Goal: Information Seeking & Learning: Learn about a topic

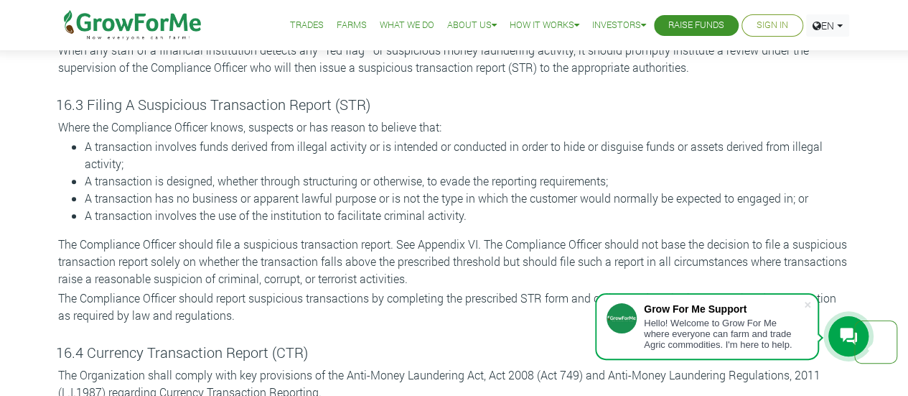
scroll to position [8905, 0]
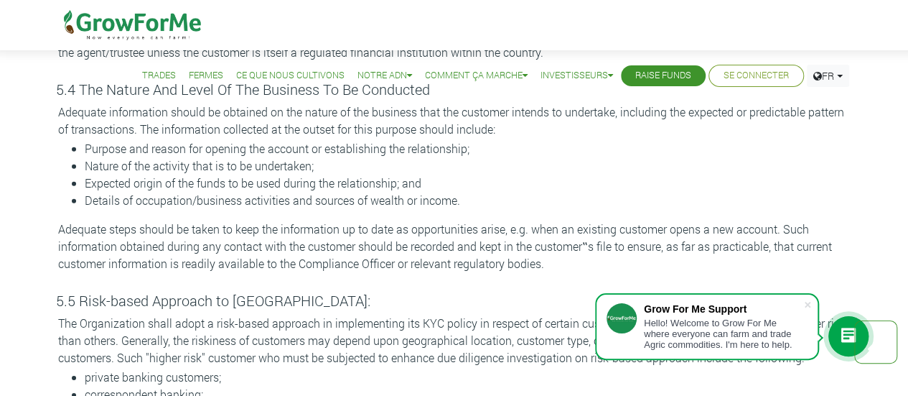
scroll to position [2044, 0]
